Goal: Task Accomplishment & Management: Use online tool/utility

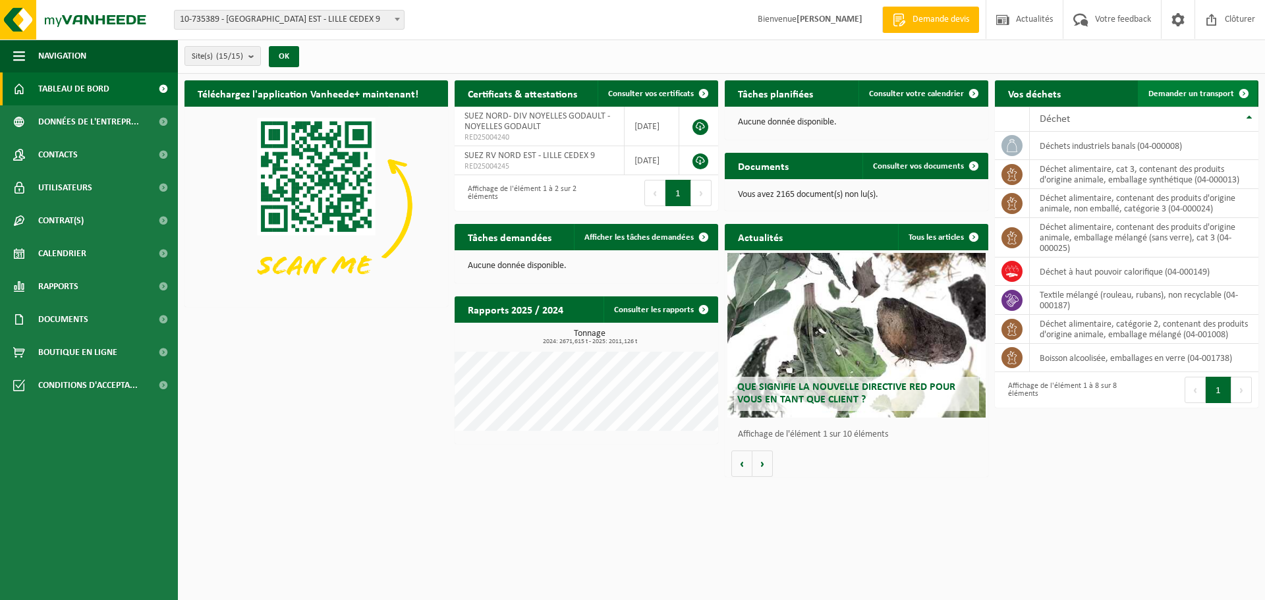
click at [1221, 87] on link "Demander un transport" at bounding box center [1197, 93] width 119 height 26
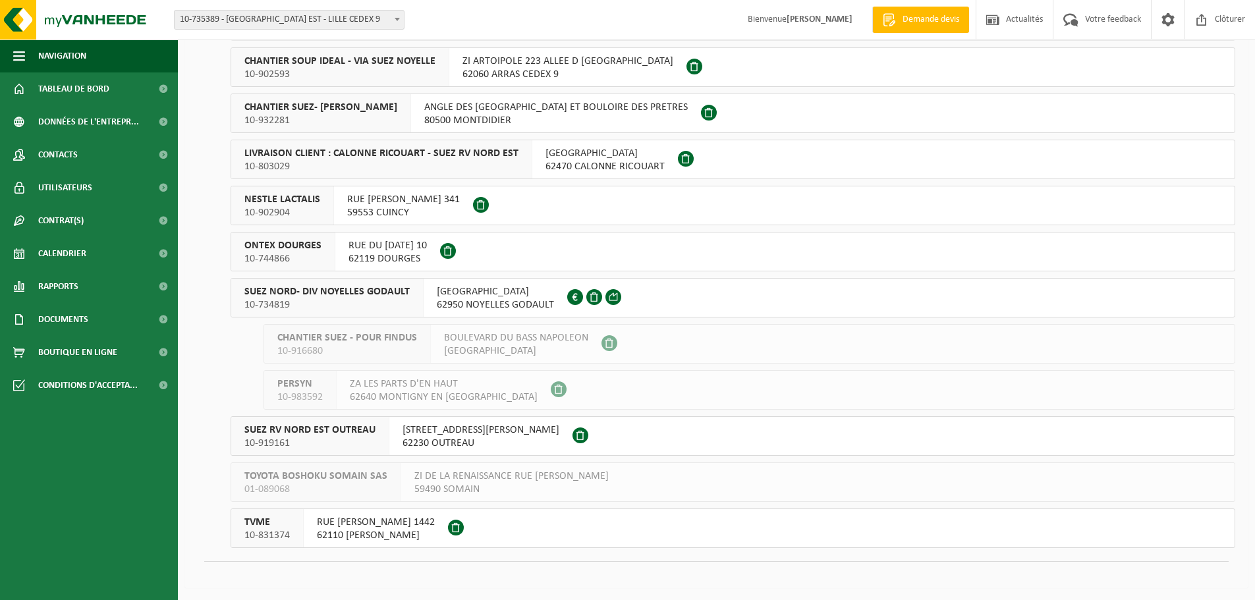
scroll to position [267, 0]
click at [675, 292] on button "SUEZ NORD- DIV NOYELLES GODAULT 10-734819 RUE MALFIDANO 62950 NOYELLES GODAULT …" at bounding box center [733, 297] width 1005 height 40
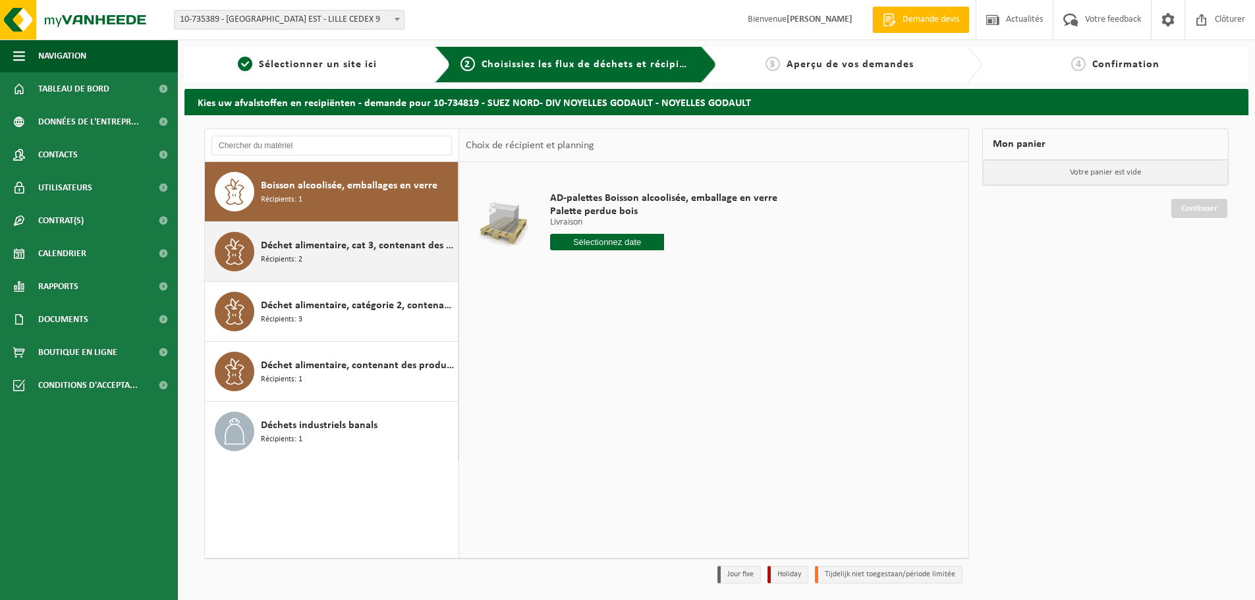
click at [358, 246] on span "Déchet alimentaire, cat 3, contenant des produits d'origine animale, emballage …" at bounding box center [358, 246] width 194 height 16
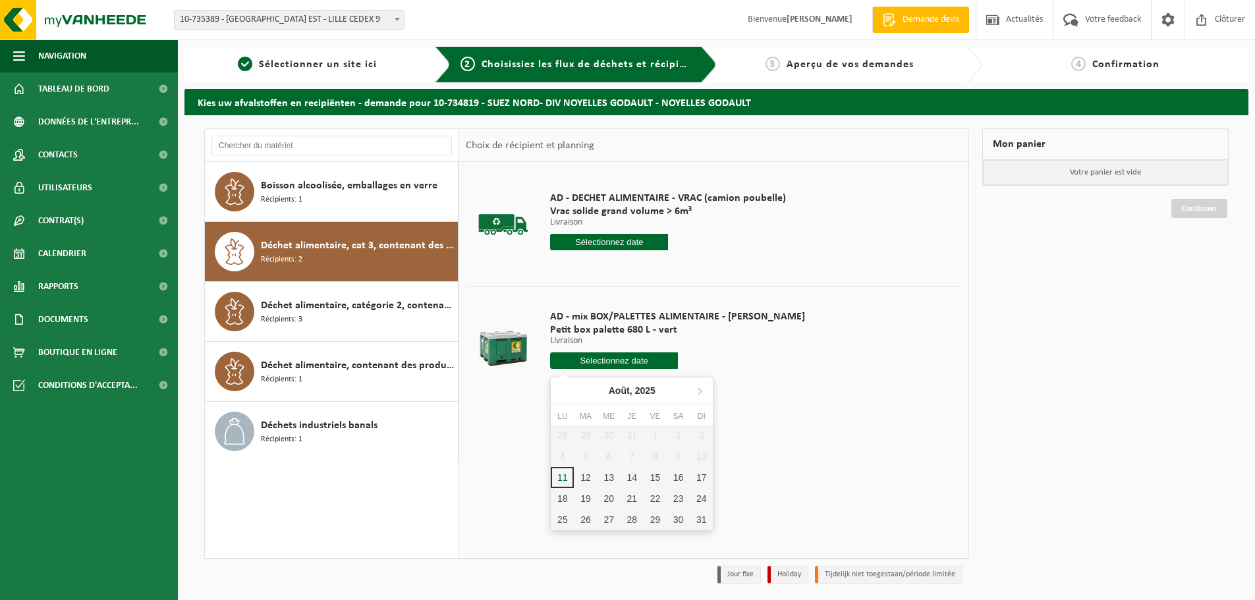
click at [565, 356] on input "text" at bounding box center [614, 360] width 128 height 16
click at [591, 478] on div "12" at bounding box center [585, 477] width 23 height 21
type input "à partir de 2025-08-12"
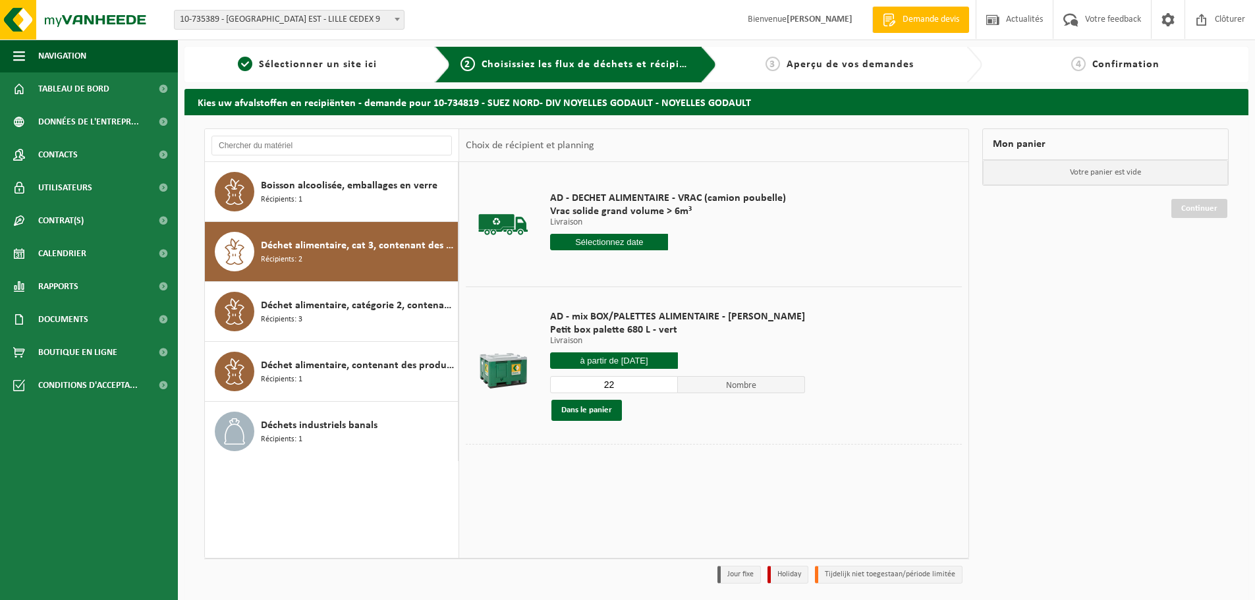
drag, startPoint x: 607, startPoint y: 385, endPoint x: 531, endPoint y: 372, distance: 77.5
click at [532, 372] on tr "AD - mix BOX/PALETTES ALIMENTAIRE - BILLY Petit box palette 680 L - vert Livrai…" at bounding box center [714, 365] width 496 height 157
type input "1"
click at [573, 406] on button "Dans le panier" at bounding box center [586, 410] width 70 height 21
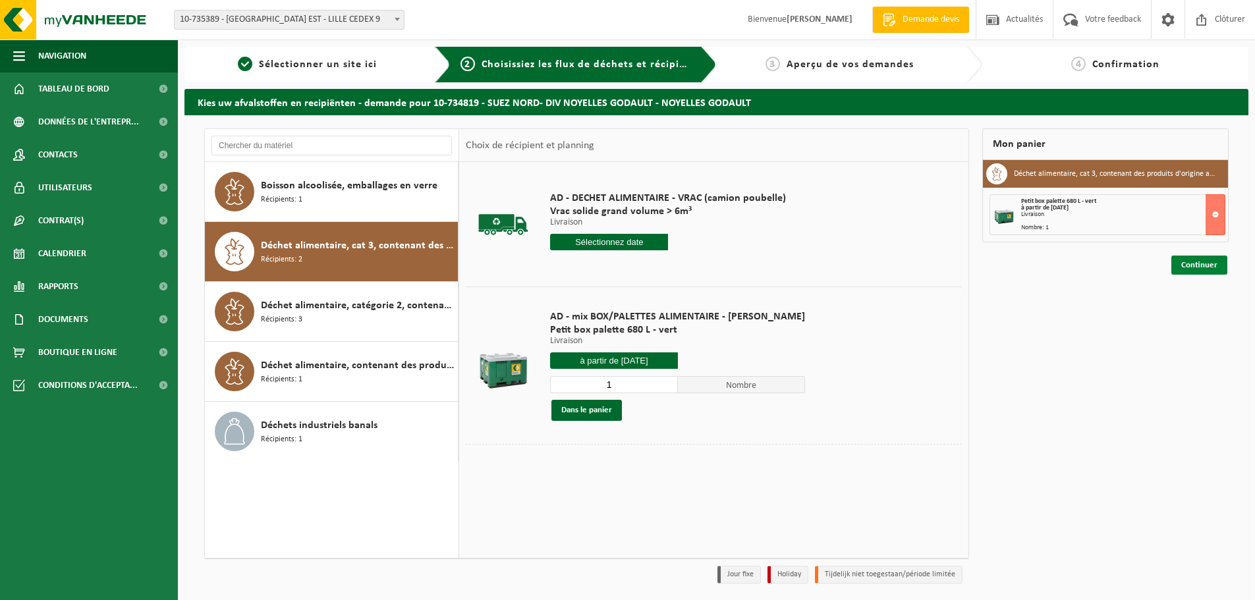
click at [1214, 260] on link "Continuer" at bounding box center [1199, 265] width 56 height 19
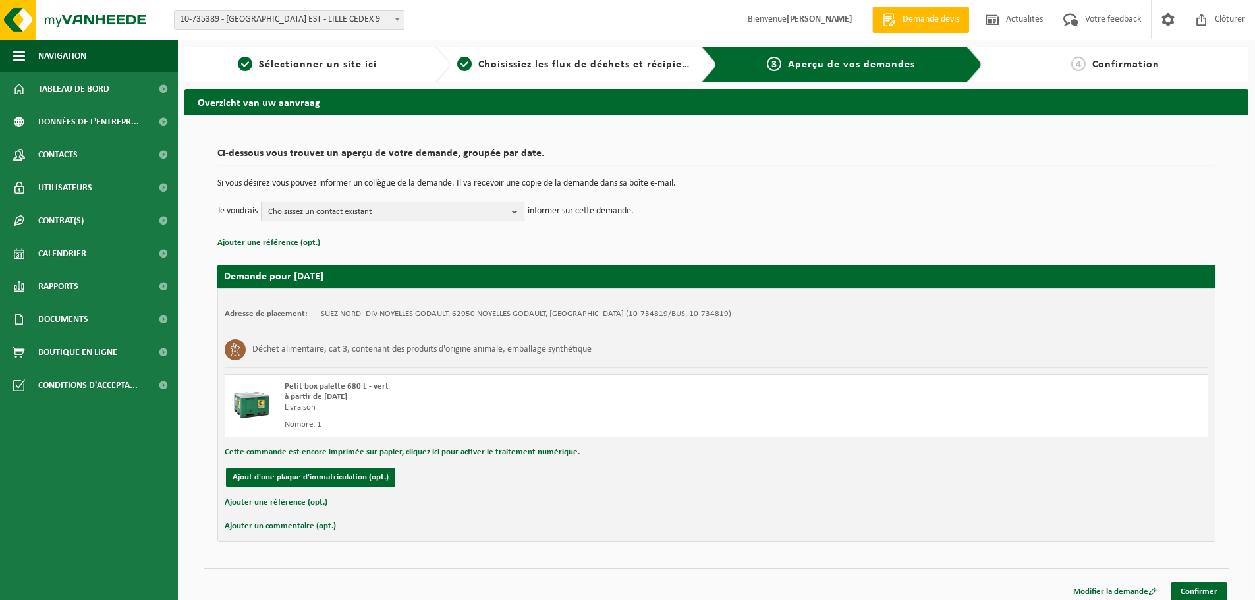
click at [375, 218] on span "Choisissez un contact existant" at bounding box center [387, 212] width 238 height 20
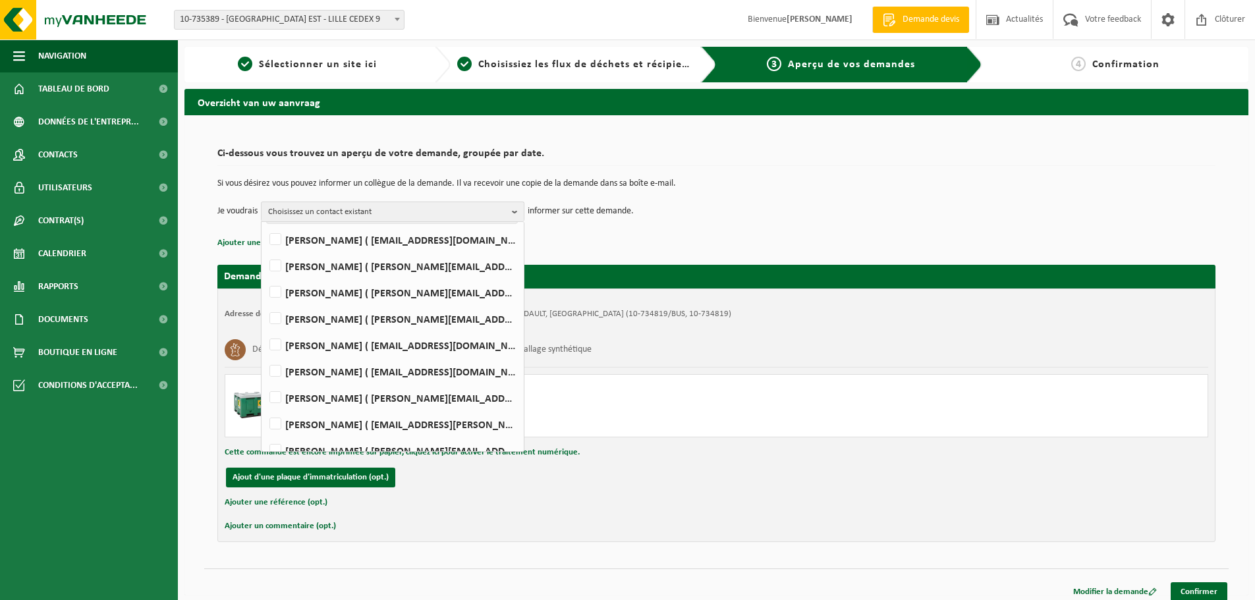
scroll to position [113, 0]
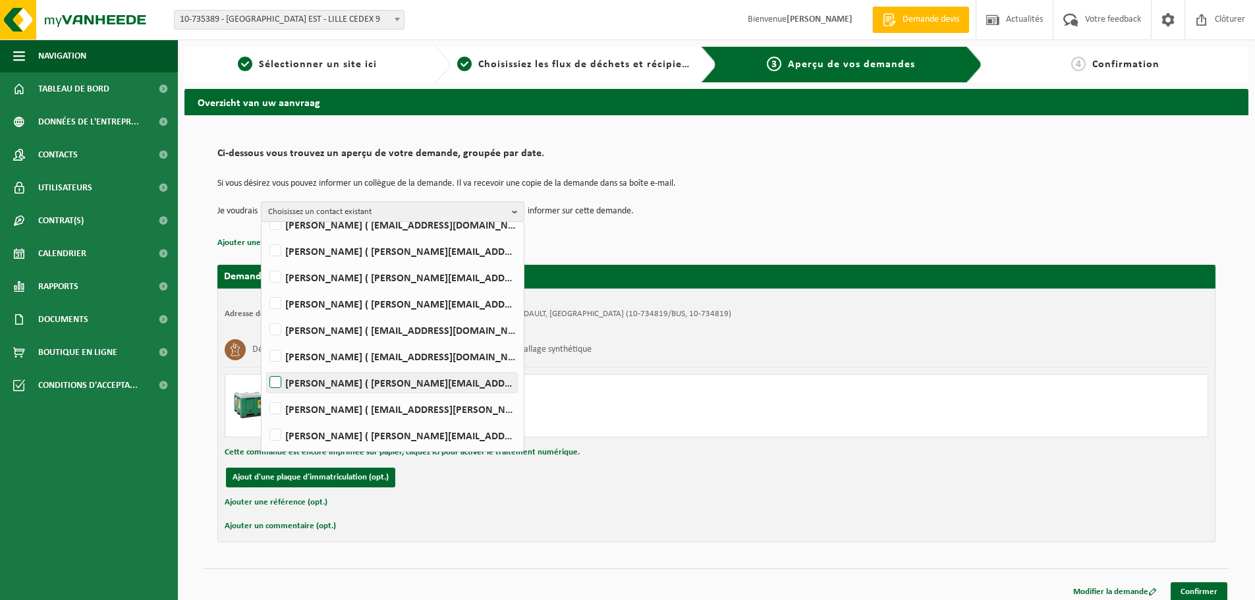
click at [353, 383] on label "Mathieu PEYRONNET ( mathieu.peyronnet@suez.com )" at bounding box center [392, 383] width 250 height 20
click at [265, 366] on input "Mathieu PEYRONNET ( mathieu.peyronnet@suez.com )" at bounding box center [264, 366] width 1 height 1
checkbox input "true"
click at [598, 249] on p "Ajouter une référence (opt.)" at bounding box center [716, 243] width 998 height 17
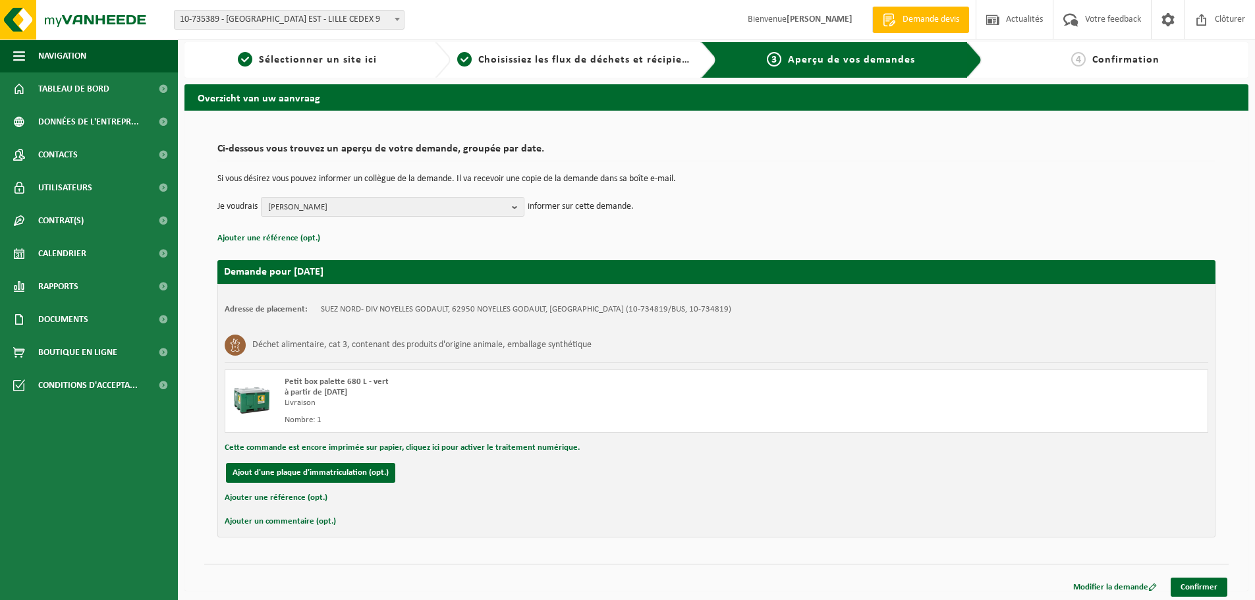
scroll to position [9, 0]
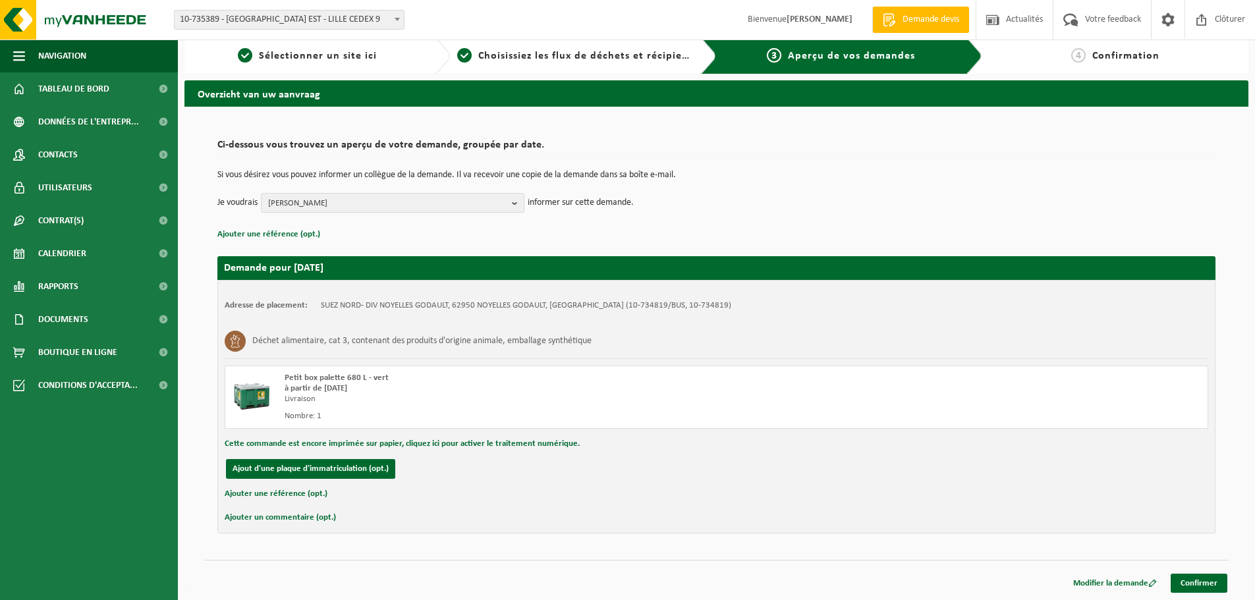
drag, startPoint x: 326, startPoint y: 384, endPoint x: 385, endPoint y: 390, distance: 58.9
click at [385, 390] on div "à partir de 2025-08-12" at bounding box center [527, 388] width 485 height 11
click at [1194, 578] on link "Confirmer" at bounding box center [1199, 583] width 57 height 19
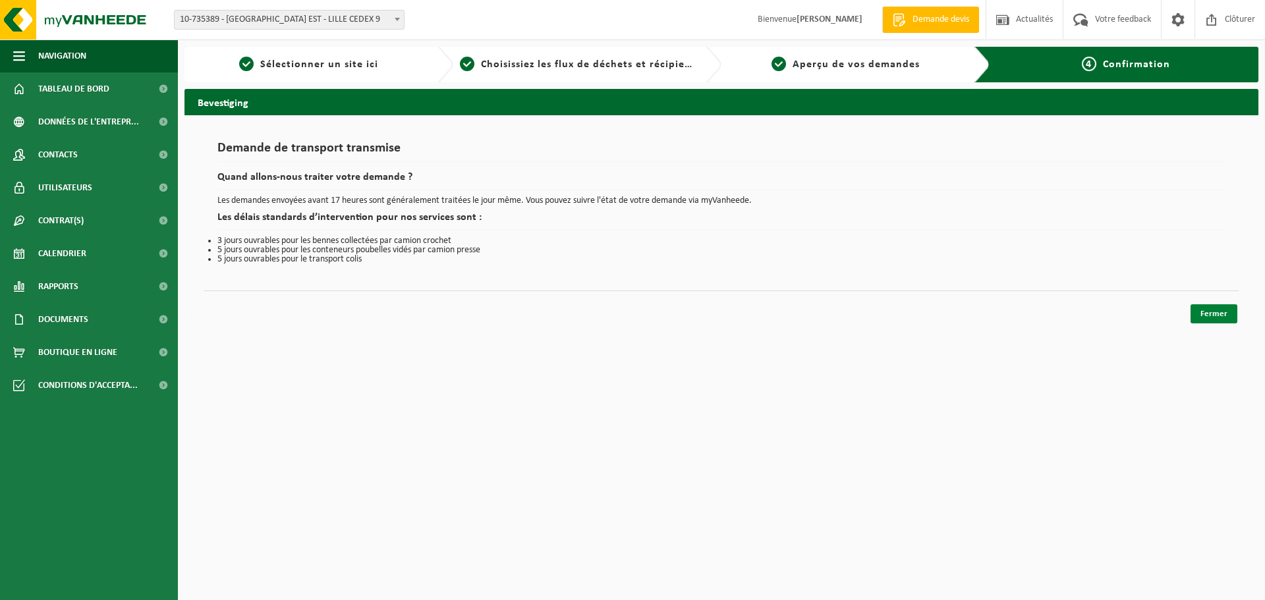
click at [1203, 314] on link "Fermer" at bounding box center [1213, 313] width 47 height 19
